Goal: Task Accomplishment & Management: Use online tool/utility

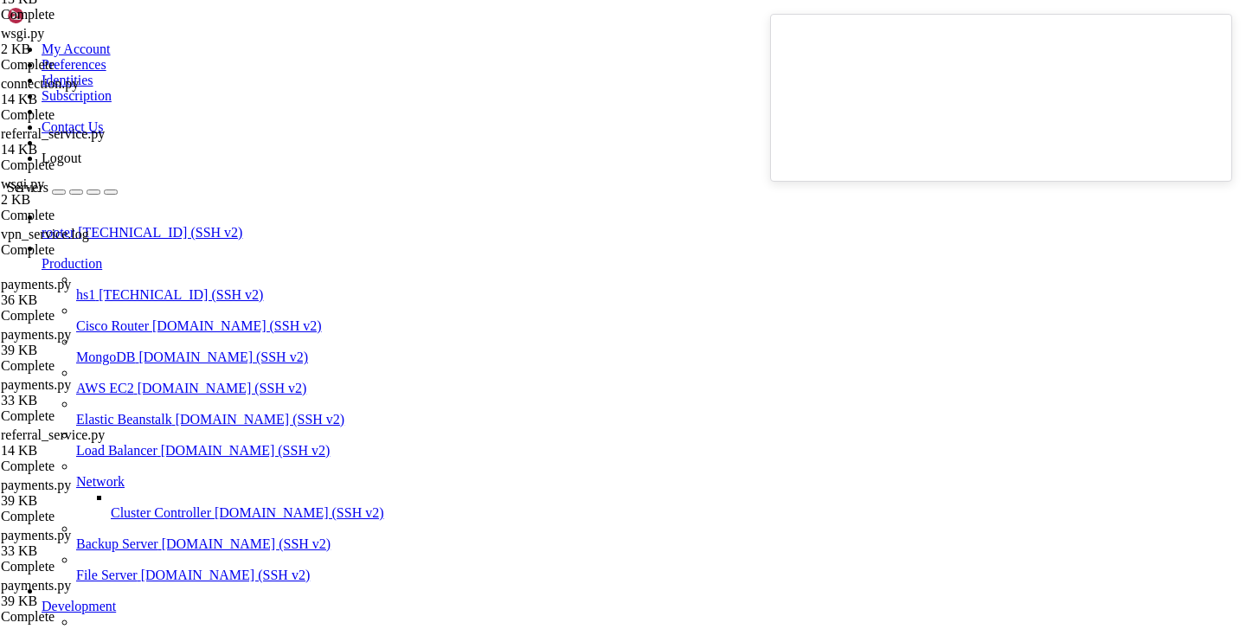
scroll to position [16416, 0]
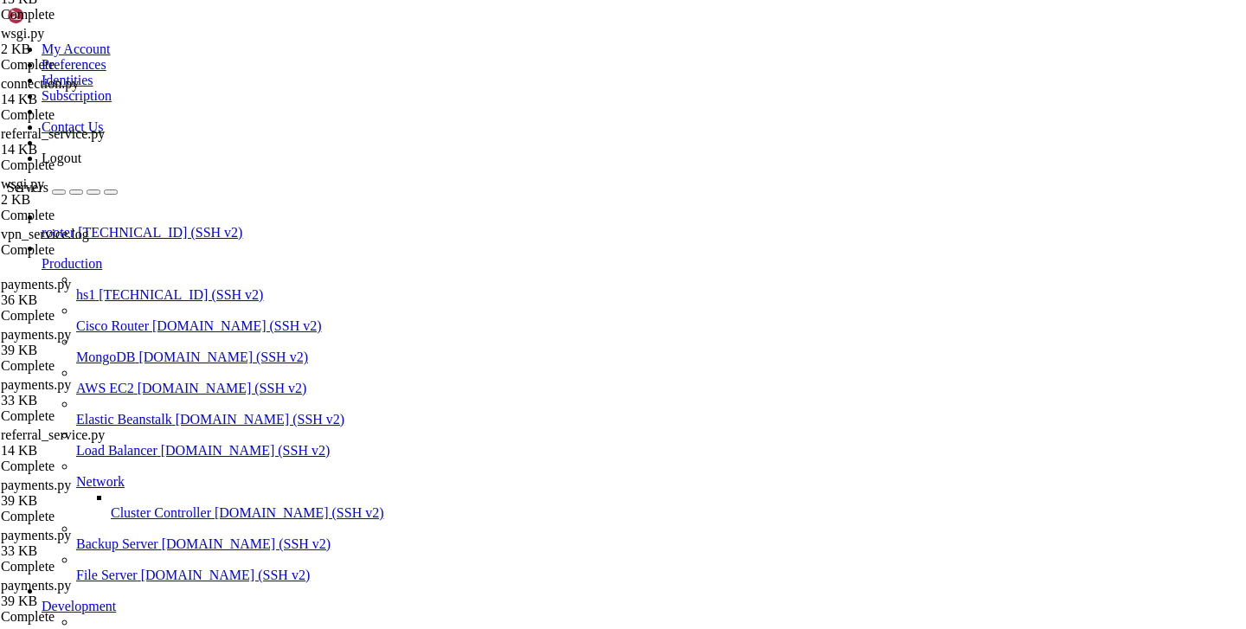
type input "/var/service/vpn-no-yk"
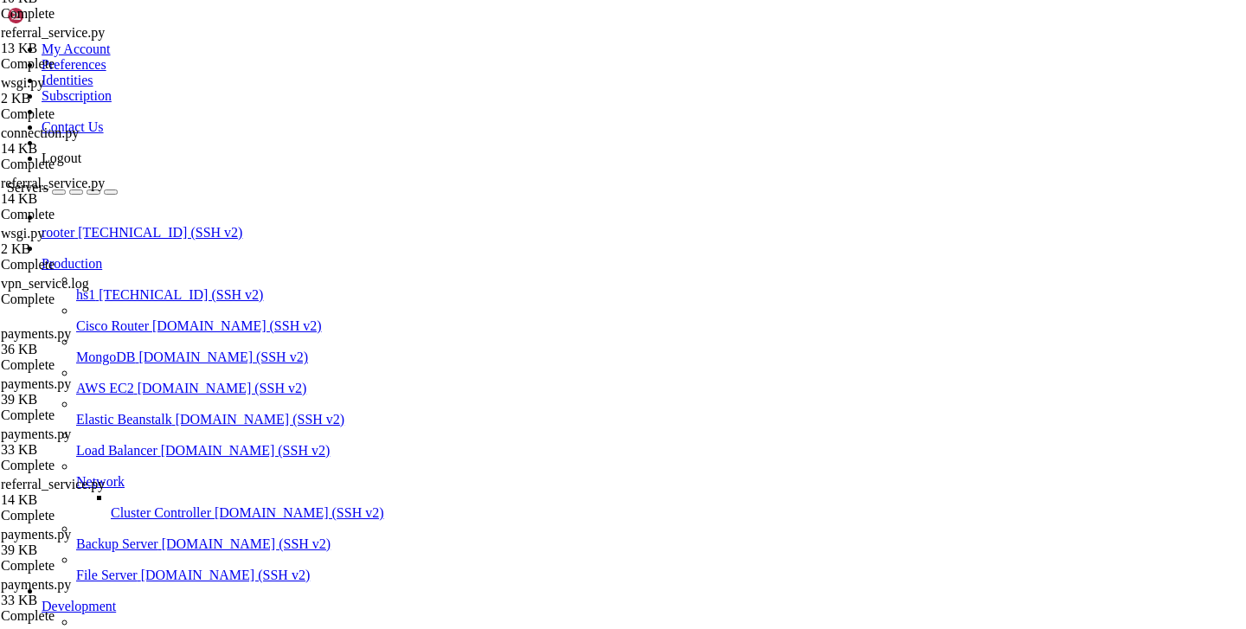
scroll to position [1832, 0]
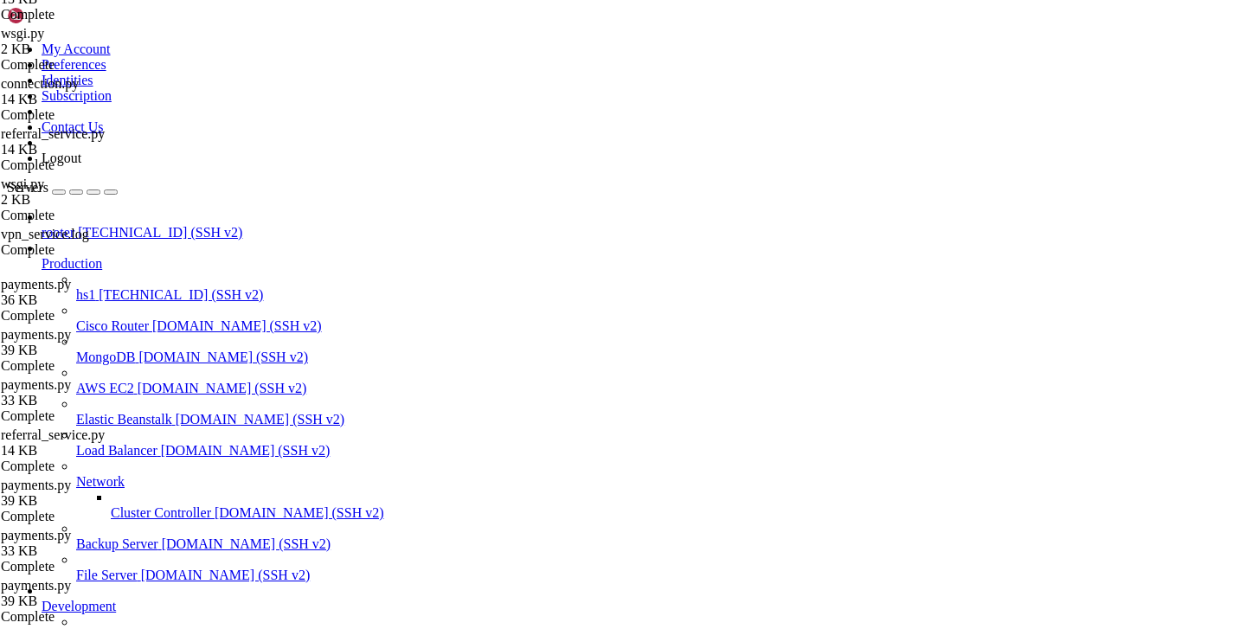
drag, startPoint x: 276, startPoint y: 187, endPoint x: 736, endPoint y: 550, distance: 586.3
type textarea "[DATE] 14:45:52,892 - api.payments - INFO - - Тариф: 2 [DATE] 14:45:52,892 - ap…"
